Goal: Information Seeking & Learning: Find specific page/section

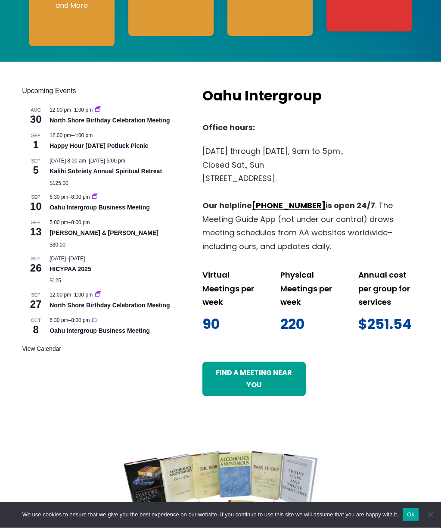
scroll to position [298, 0]
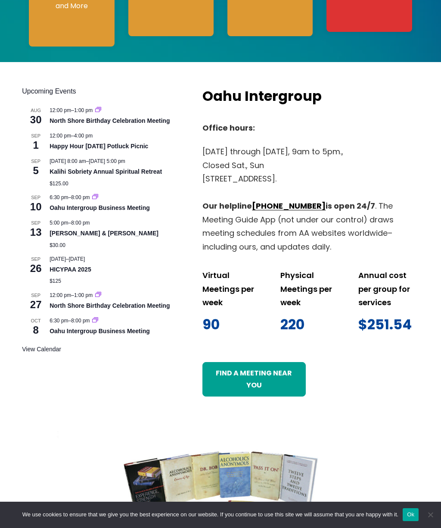
click at [263, 375] on link "Find a meeting near you" at bounding box center [254, 379] width 103 height 34
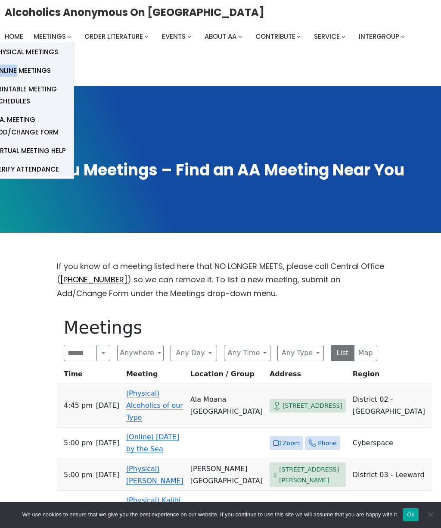
click at [38, 66] on span "Online Meetings" at bounding box center [22, 71] width 57 height 12
click at [34, 68] on span "Online Meetings" at bounding box center [22, 71] width 57 height 12
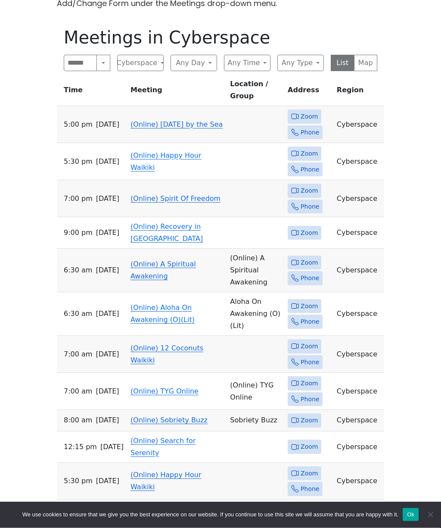
scroll to position [290, 0]
click at [299, 114] on icon at bounding box center [295, 117] width 8 height 8
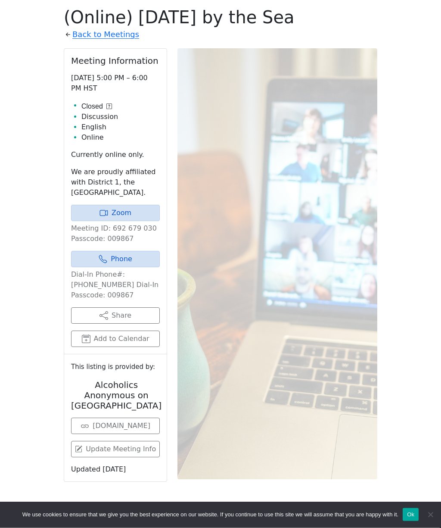
scroll to position [311, 0]
click at [248, 484] on div "Meeting Information [DATE] 5:00 PM – 6:00 PM HST Closed Discussion English Onli…" at bounding box center [221, 266] width 314 height 436
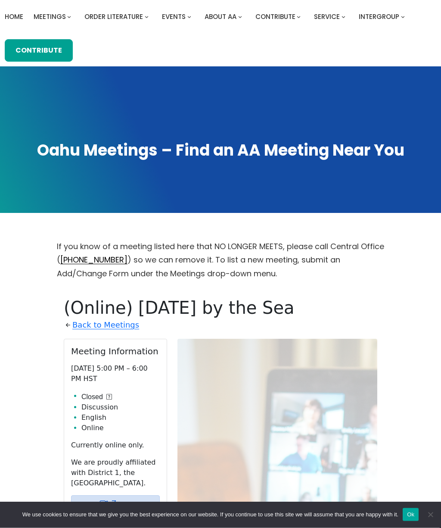
scroll to position [0, 0]
